Goal: Task Accomplishment & Management: Complete application form

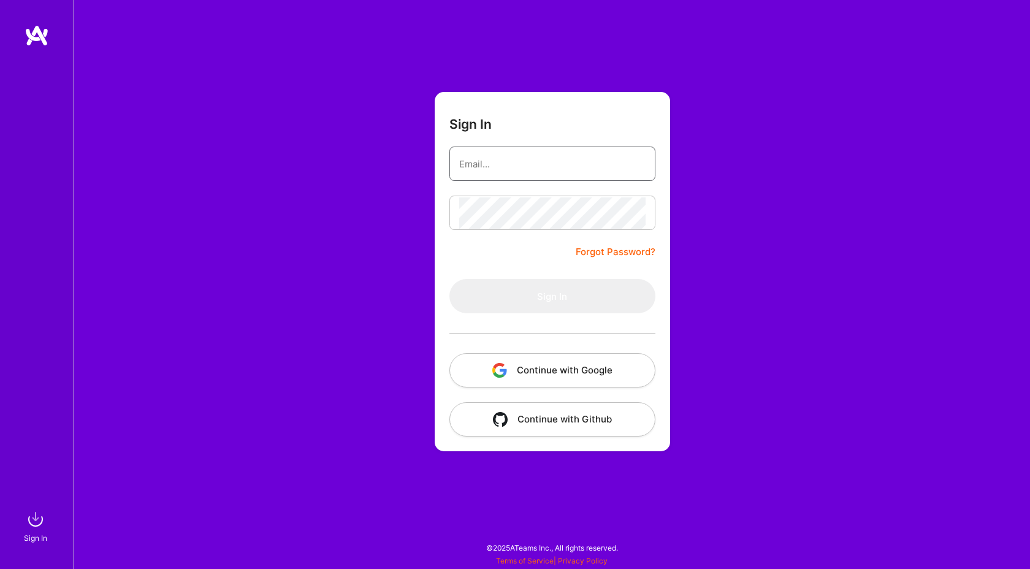
click at [559, 153] on input "email" at bounding box center [552, 163] width 186 height 31
click at [572, 164] on input "email" at bounding box center [552, 163] width 186 height 31
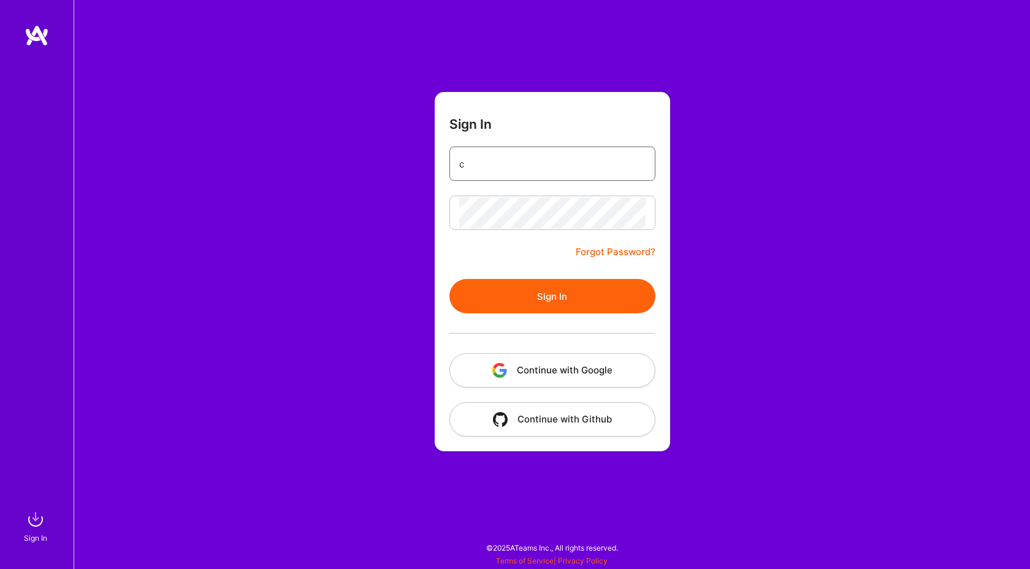
type input "[EMAIL_ADDRESS][DOMAIN_NAME]"
click at [553, 300] on button "Sign In" at bounding box center [552, 296] width 206 height 34
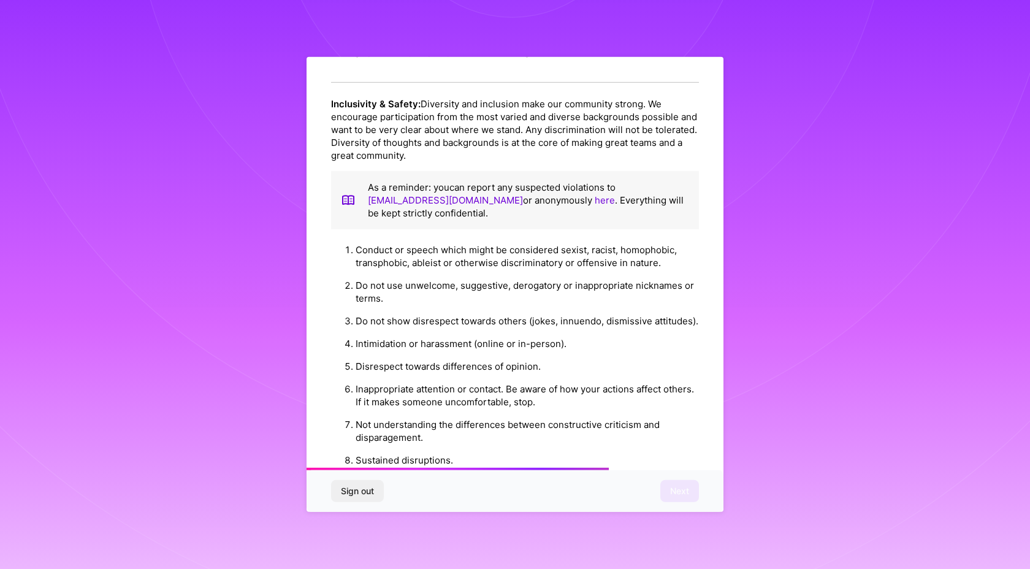
scroll to position [1228, 0]
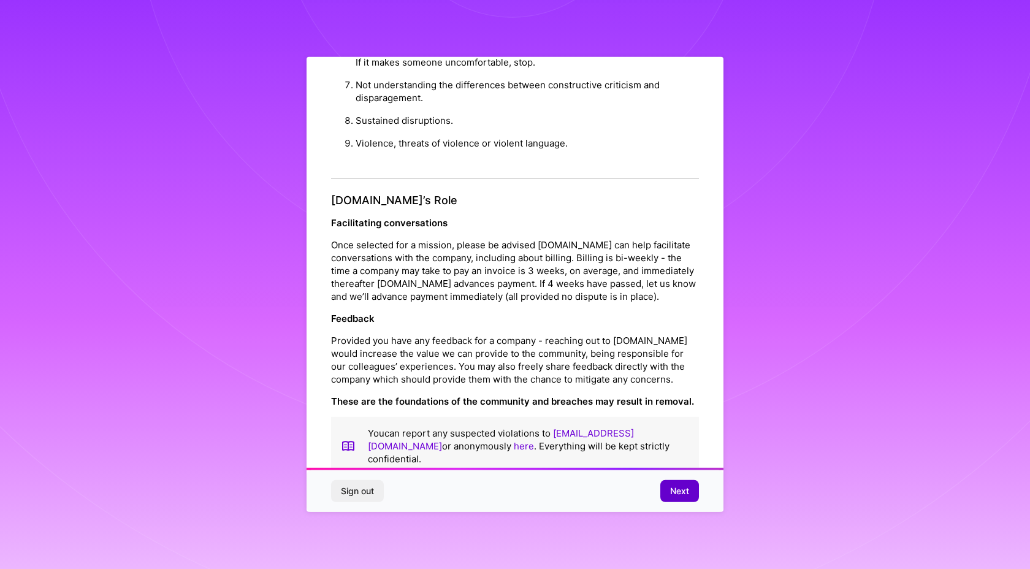
click at [679, 492] on span "Next" at bounding box center [679, 491] width 19 height 12
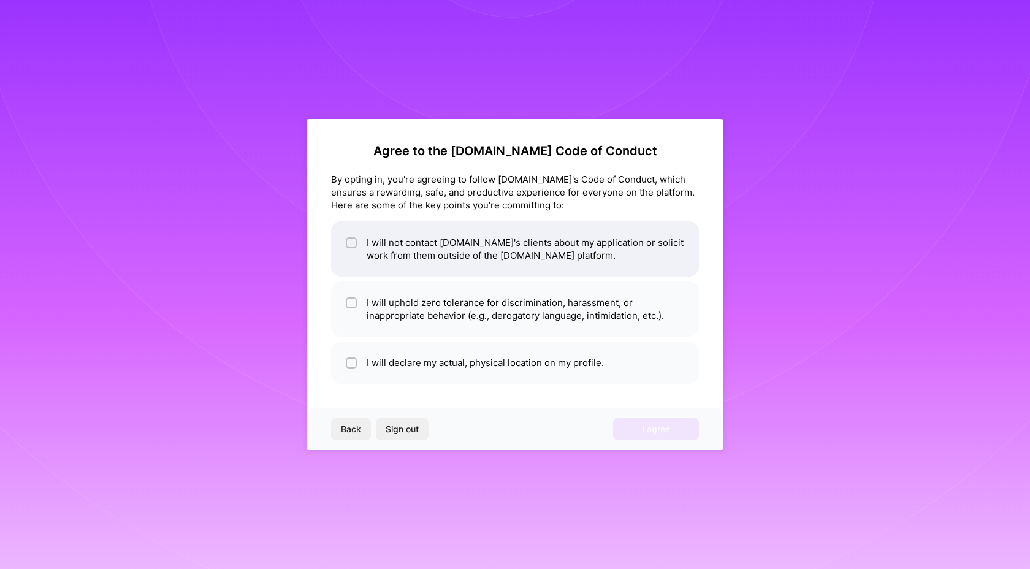
click at [404, 246] on li "I will not contact [DOMAIN_NAME]'s clients about my application or solicit work…" at bounding box center [515, 248] width 368 height 55
checkbox input "true"
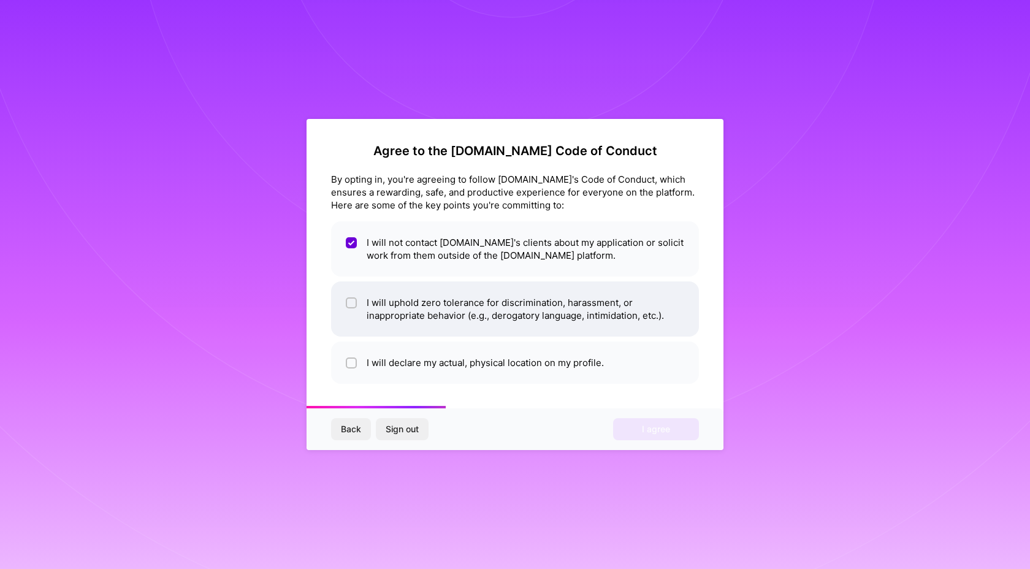
click at [468, 321] on li "I will uphold zero tolerance for discrimination, harassment, or inappropriate b…" at bounding box center [515, 308] width 368 height 55
checkbox input "true"
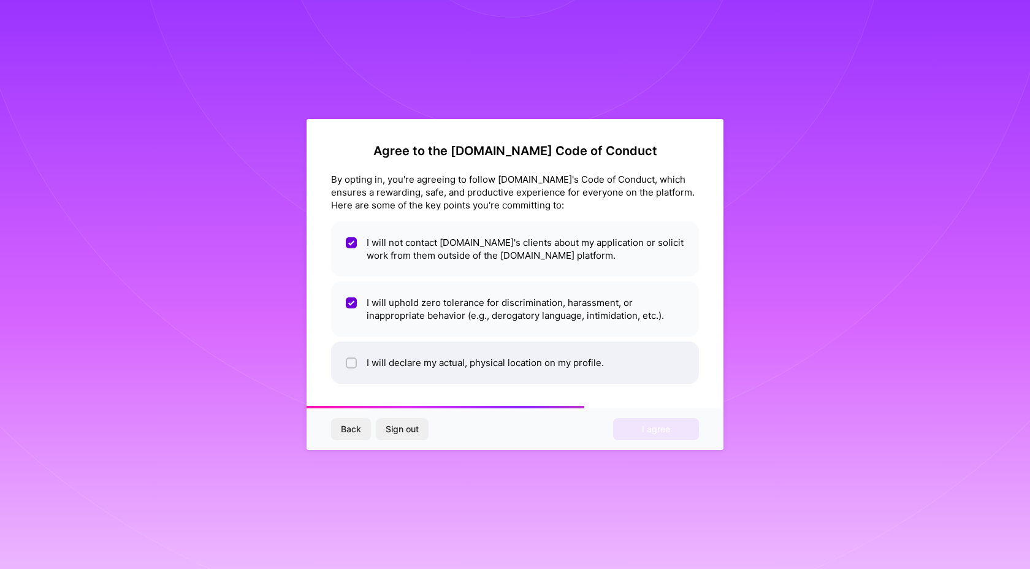
click at [449, 368] on li "I will declare my actual, physical location on my profile." at bounding box center [515, 362] width 368 height 42
checkbox input "true"
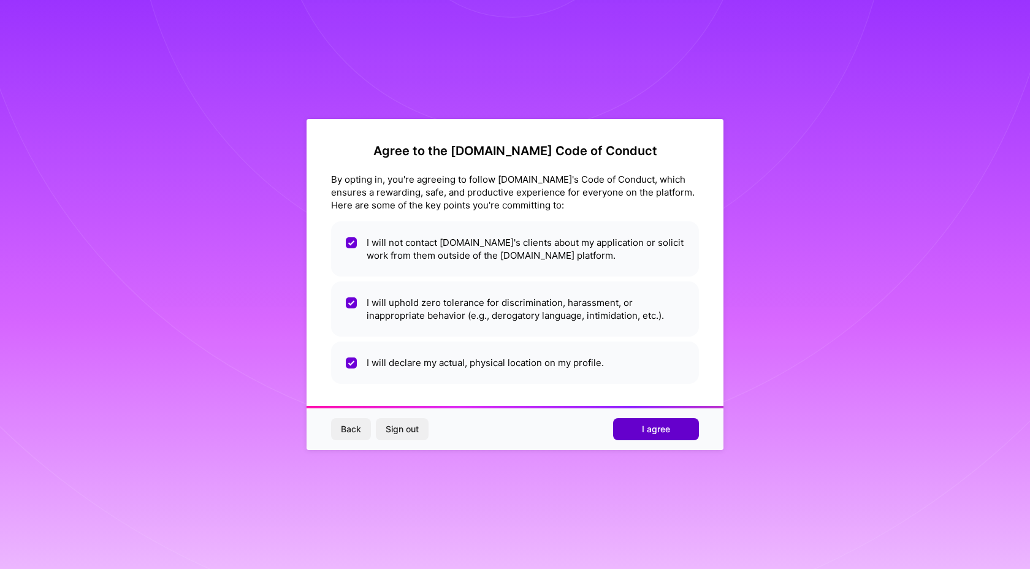
click at [624, 426] on button "I agree" at bounding box center [656, 429] width 86 height 22
